Goal: Task Accomplishment & Management: Manage account settings

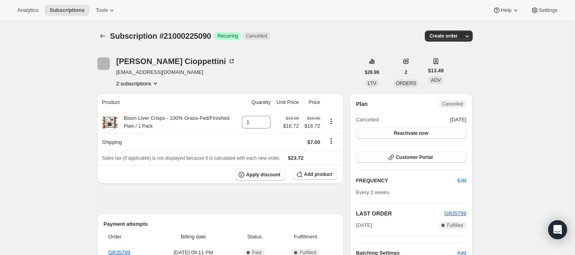
click at [154, 81] on icon "Product actions" at bounding box center [155, 84] width 8 height 8
click at [154, 108] on span "21000257858" at bounding box center [140, 112] width 55 height 8
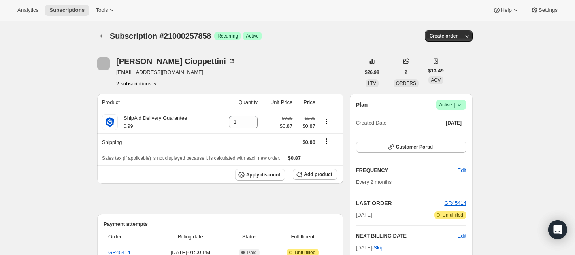
click at [455, 106] on span "Active |" at bounding box center [451, 105] width 24 height 8
click at [447, 132] on span "Cancel subscription" at bounding box center [454, 134] width 45 height 6
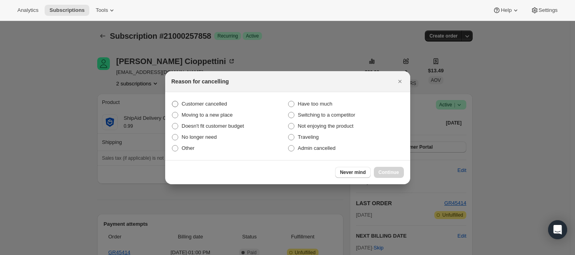
click at [218, 104] on span "Customer cancelled" at bounding box center [204, 104] width 45 height 6
click at [172, 101] on input "Customer cancelled" at bounding box center [172, 101] width 0 height 0
radio input "true"
click at [394, 168] on button "Continue" at bounding box center [389, 172] width 30 height 11
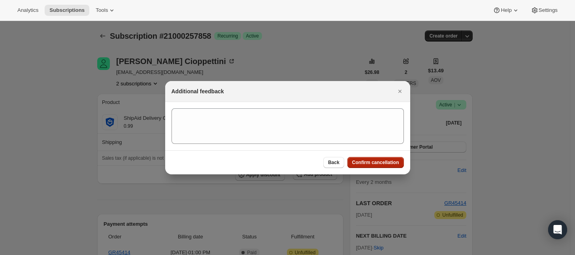
click at [396, 161] on span "Confirm cancellation" at bounding box center [375, 162] width 47 height 6
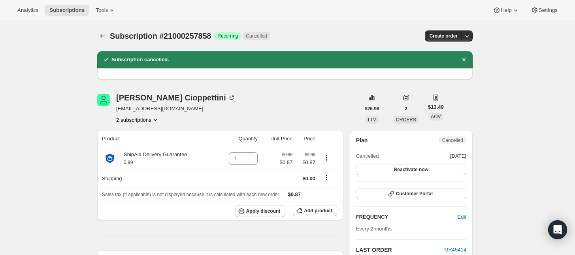
click at [142, 119] on button "2 subscriptions" at bounding box center [137, 120] width 43 height 8
click at [143, 138] on span "21000225090" at bounding box center [140, 135] width 55 height 8
click at [157, 119] on icon "Product actions" at bounding box center [155, 120] width 8 height 8
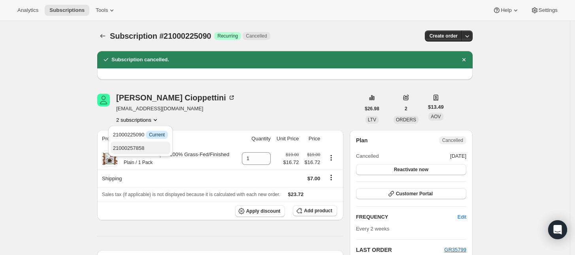
click at [148, 144] on span "21000257858" at bounding box center [140, 148] width 55 height 8
